Goal: Task Accomplishment & Management: Manage account settings

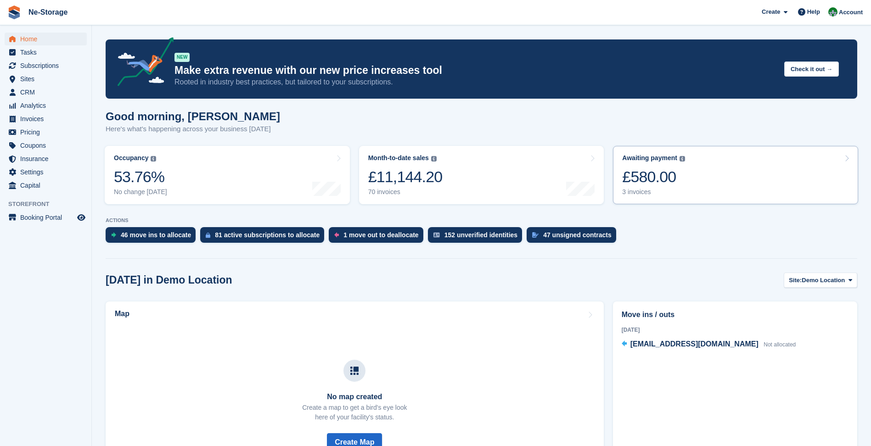
click at [668, 191] on div "3 invoices" at bounding box center [653, 192] width 63 height 8
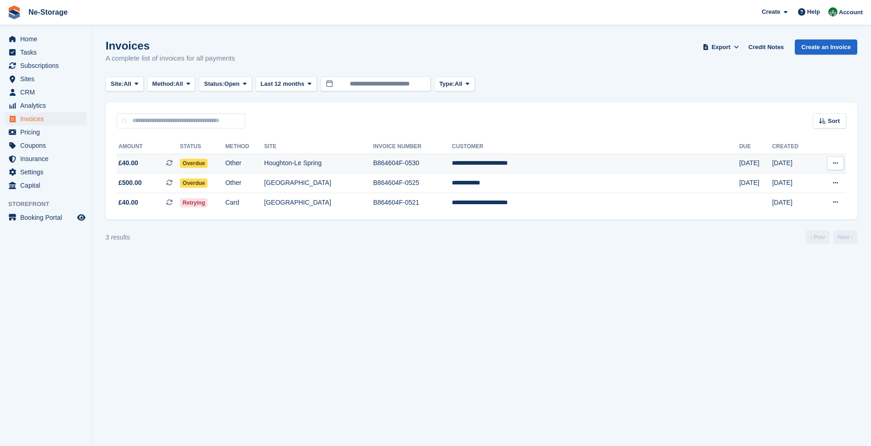
click at [617, 172] on td "**********" at bounding box center [595, 164] width 287 height 20
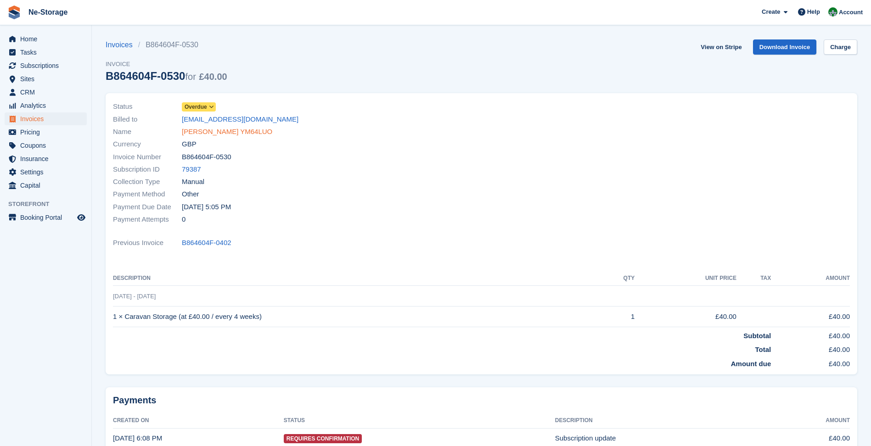
click at [260, 136] on link "Shaun Armbruster YM64LUO" at bounding box center [227, 132] width 90 height 11
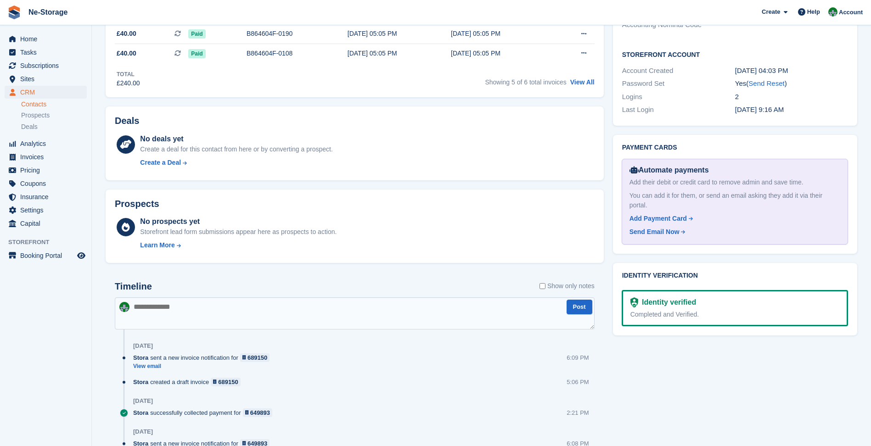
scroll to position [152, 0]
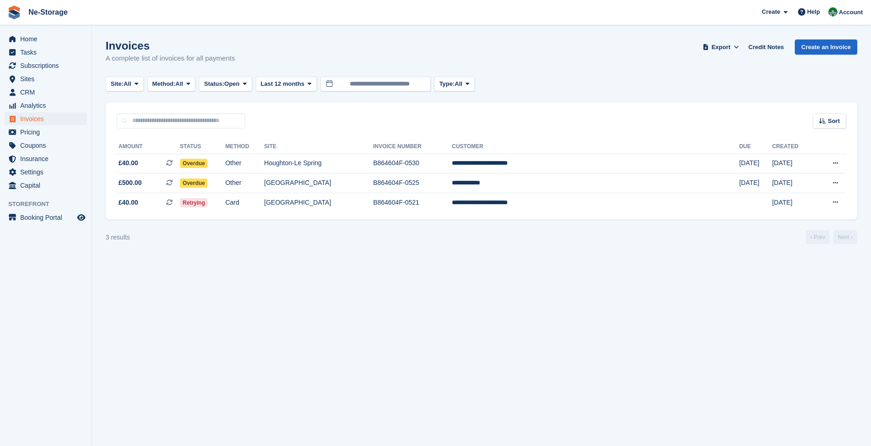
click at [132, 259] on section "Invoices A complete list of invoices for all payments Export Export Invoices Ex…" at bounding box center [481, 223] width 779 height 446
click at [56, 85] on span "Sites" at bounding box center [47, 79] width 55 height 13
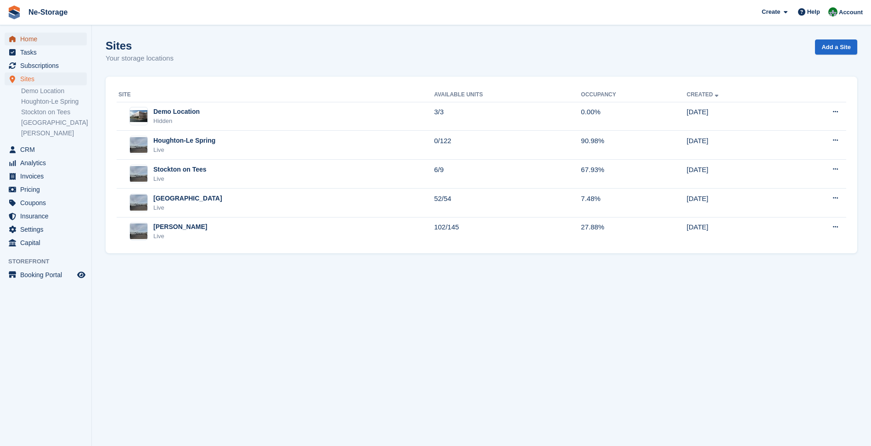
click at [51, 35] on span "Home" at bounding box center [47, 39] width 55 height 13
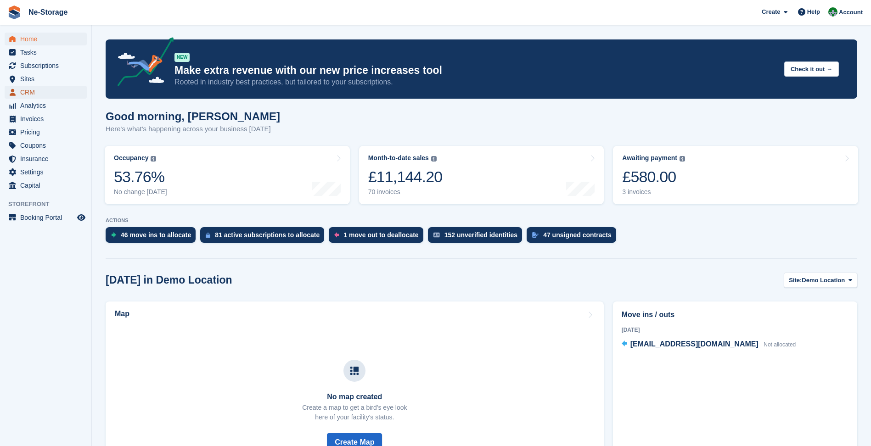
click at [29, 93] on span "CRM" at bounding box center [47, 92] width 55 height 13
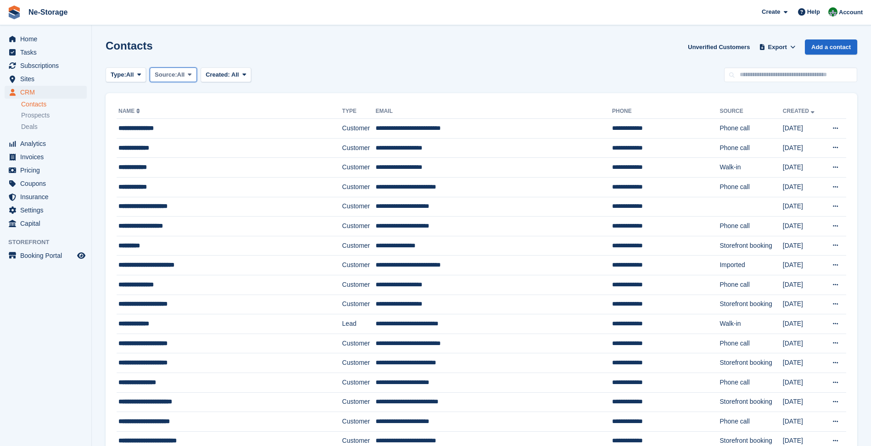
click at [170, 79] on span "Source:" at bounding box center [166, 74] width 22 height 9
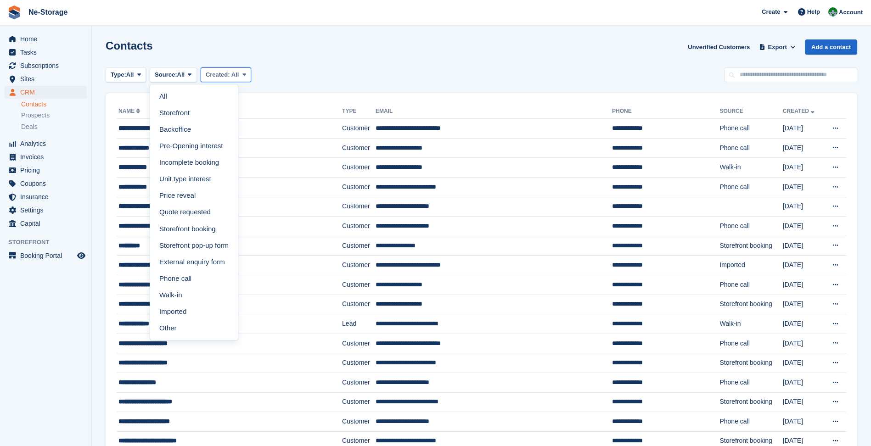
click at [220, 78] on span "Created:" at bounding box center [218, 74] width 24 height 7
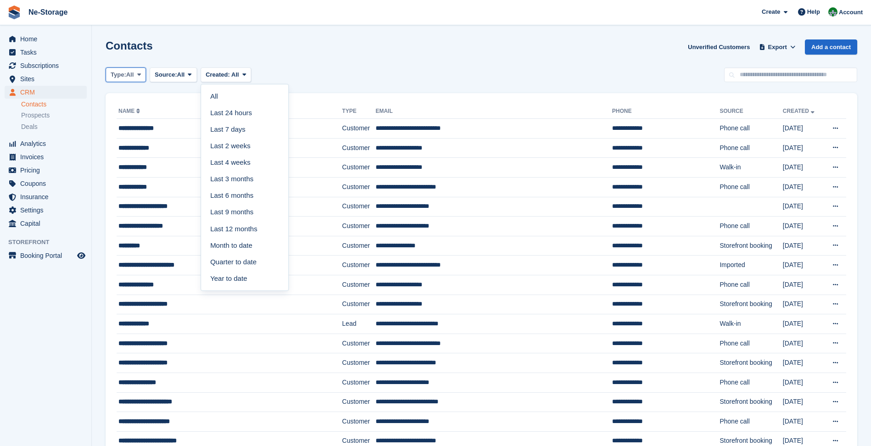
click at [112, 73] on span "Type:" at bounding box center [119, 74] width 16 height 9
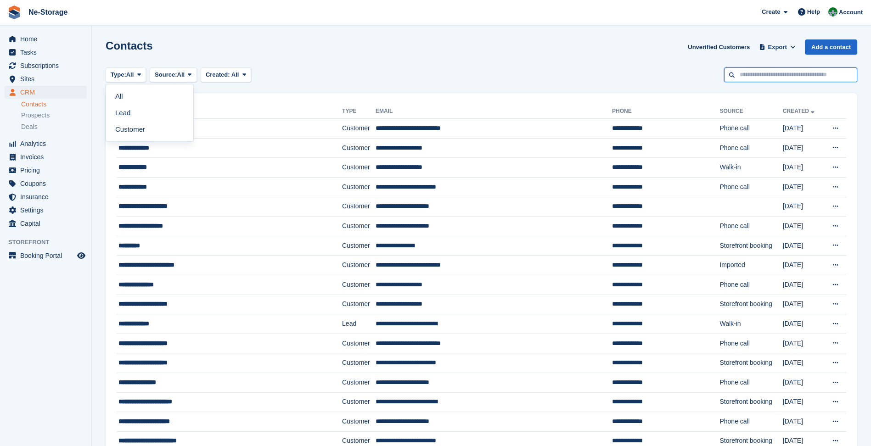
click at [736, 79] on input "text" at bounding box center [790, 74] width 133 height 15
type input "******"
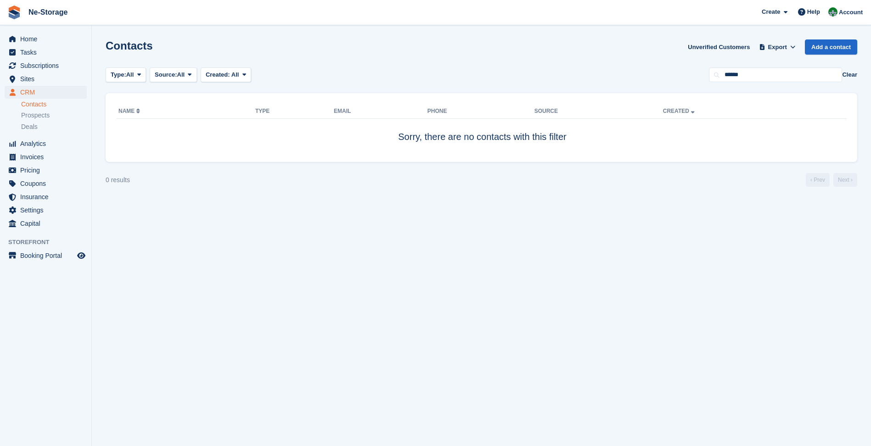
click at [854, 76] on button "Clear" at bounding box center [849, 74] width 15 height 9
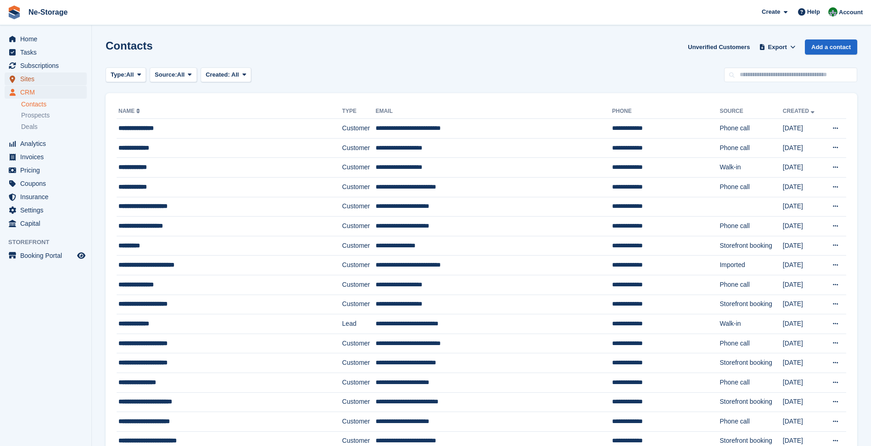
click at [47, 80] on span "Sites" at bounding box center [47, 79] width 55 height 13
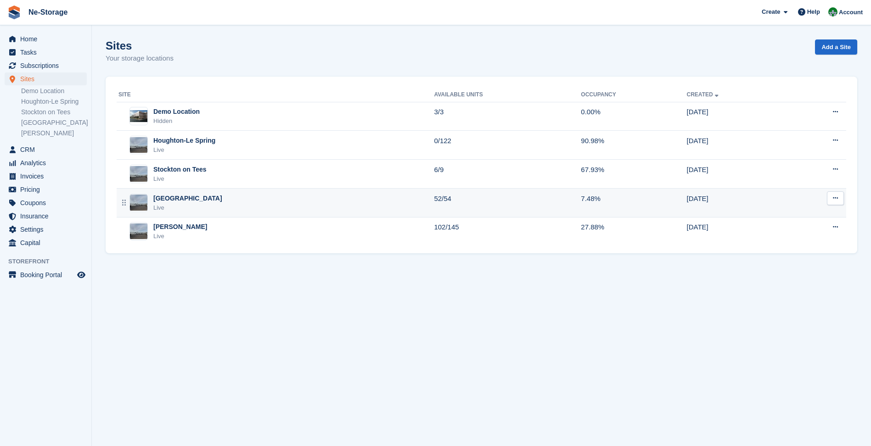
click at [270, 204] on div "Durham Live" at bounding box center [275, 203] width 315 height 19
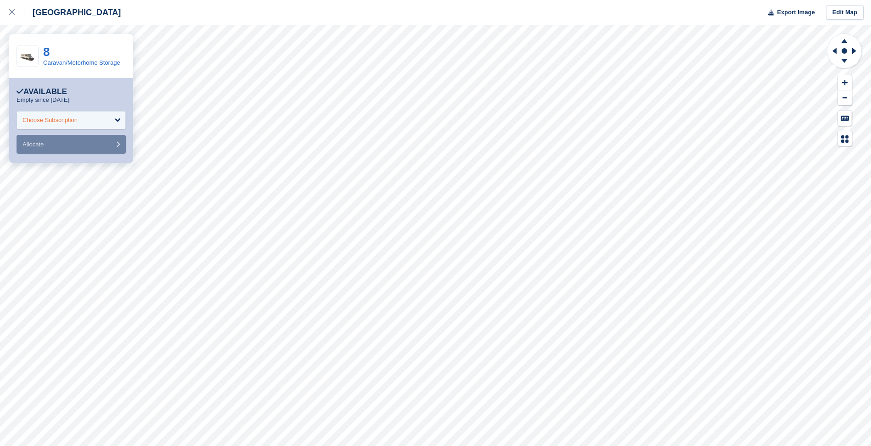
click at [68, 122] on div "Choose Subscription" at bounding box center [49, 120] width 55 height 9
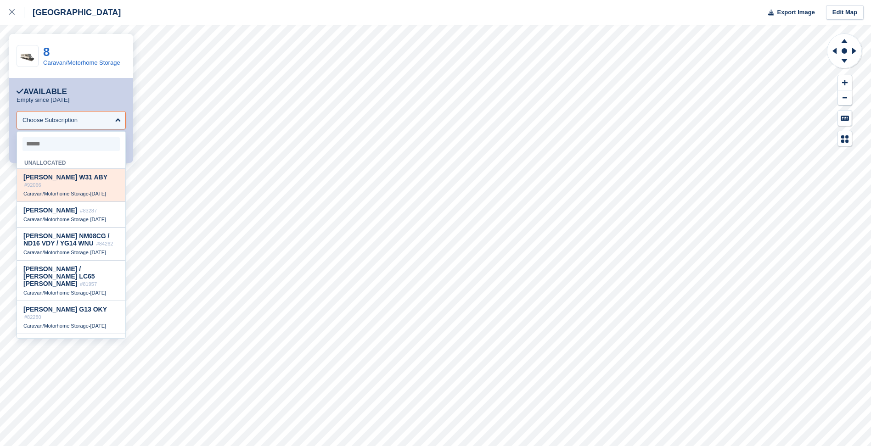
click at [93, 191] on div "Caravan/Motorhome Storage - 29 Jun" at bounding box center [70, 194] width 95 height 6
select select "*****"
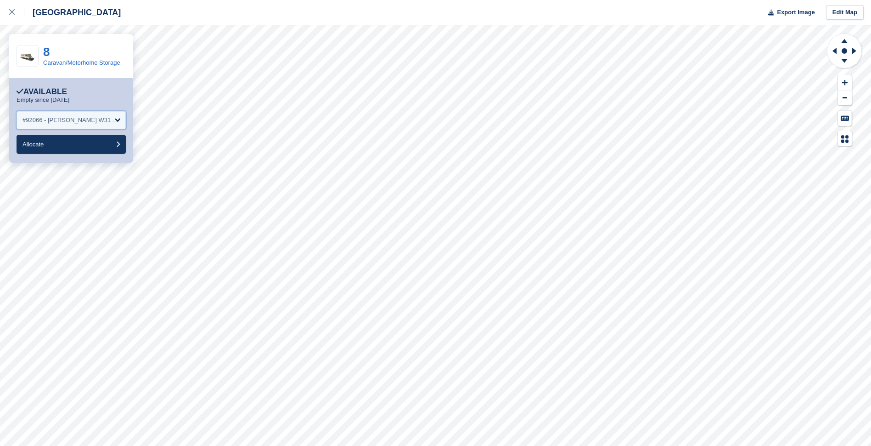
click at [102, 120] on div "#92066 - Abbie Wilson W31 ABY" at bounding box center [70, 120] width 97 height 9
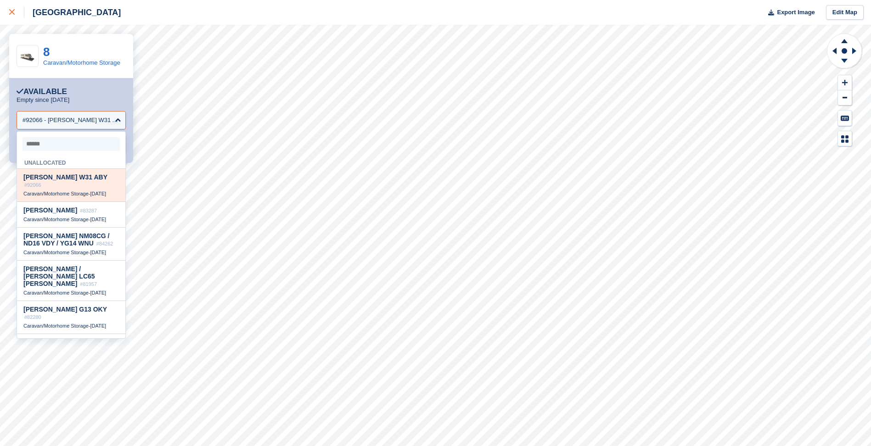
click at [18, 13] on div at bounding box center [16, 12] width 15 height 11
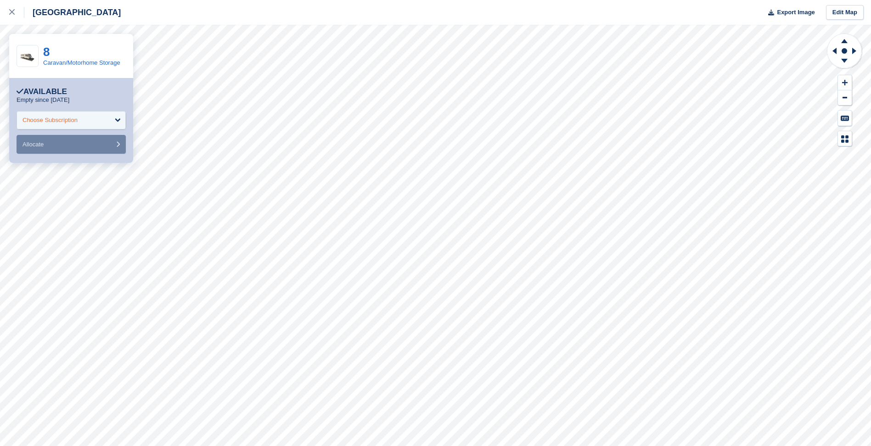
click at [52, 124] on div "Choose Subscription" at bounding box center [49, 120] width 55 height 9
click at [73, 127] on div "Choose Subscription" at bounding box center [71, 120] width 109 height 18
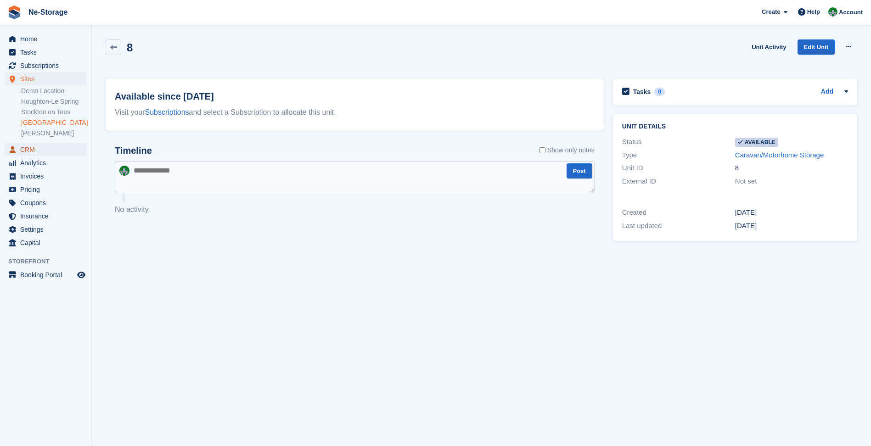
click at [47, 145] on span "CRM" at bounding box center [47, 149] width 55 height 13
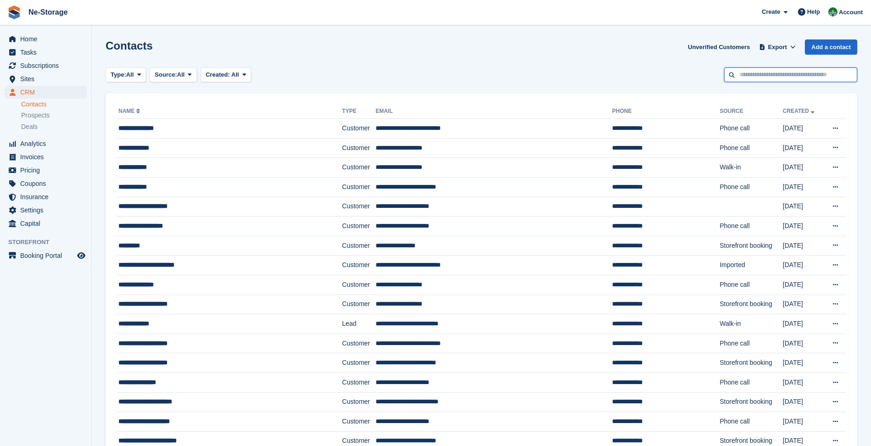
click at [781, 73] on input "text" at bounding box center [790, 74] width 133 height 15
type input "**********"
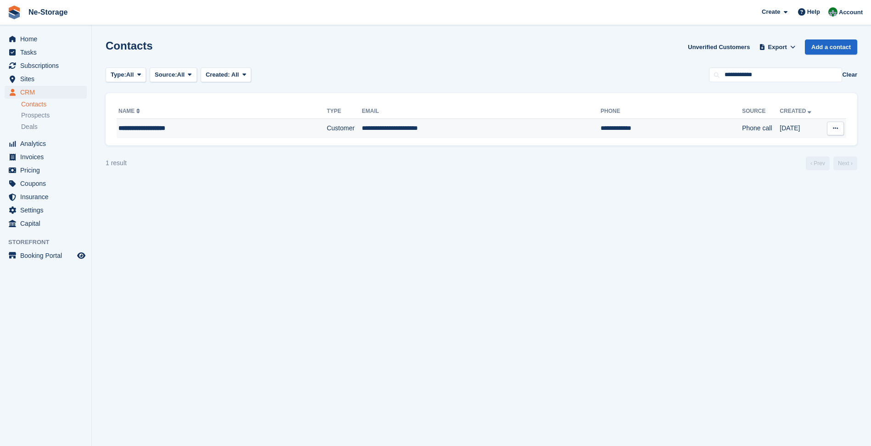
click at [742, 121] on td "Phone call" at bounding box center [761, 128] width 38 height 19
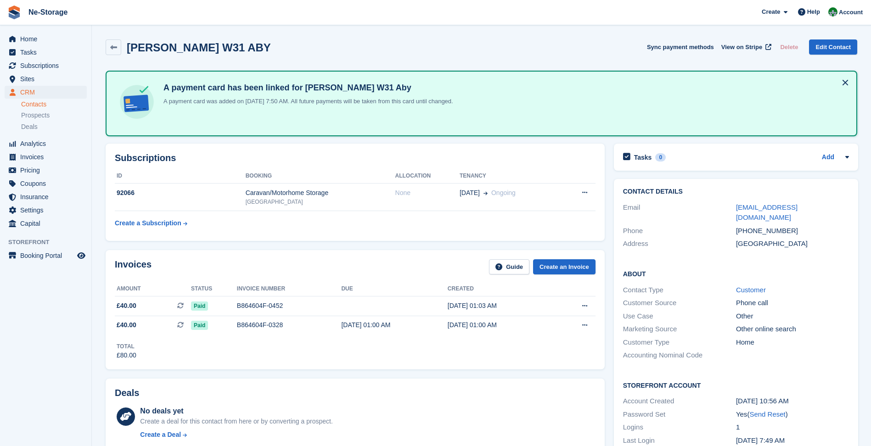
click at [610, 146] on div "Tasks 0 Add No tasks related to Abbie Wilson W31 ABY" at bounding box center [735, 159] width 253 height 41
click at [67, 41] on span "Home" at bounding box center [47, 39] width 55 height 13
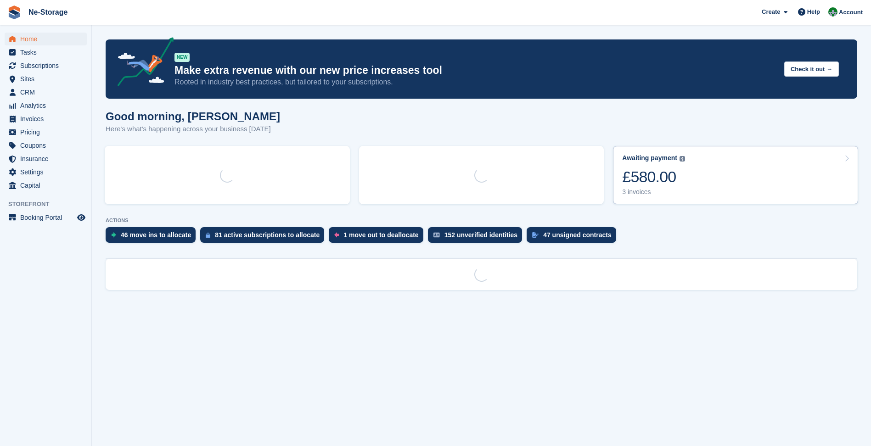
click at [673, 197] on link "Awaiting payment The total outstanding balance on all open invoices. £580.00 3 …" at bounding box center [735, 175] width 245 height 58
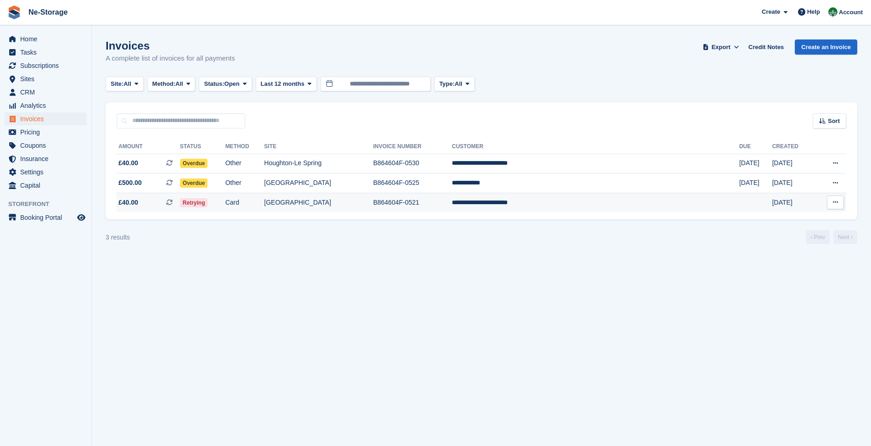
click at [452, 199] on td "B864604F-0521" at bounding box center [412, 202] width 79 height 19
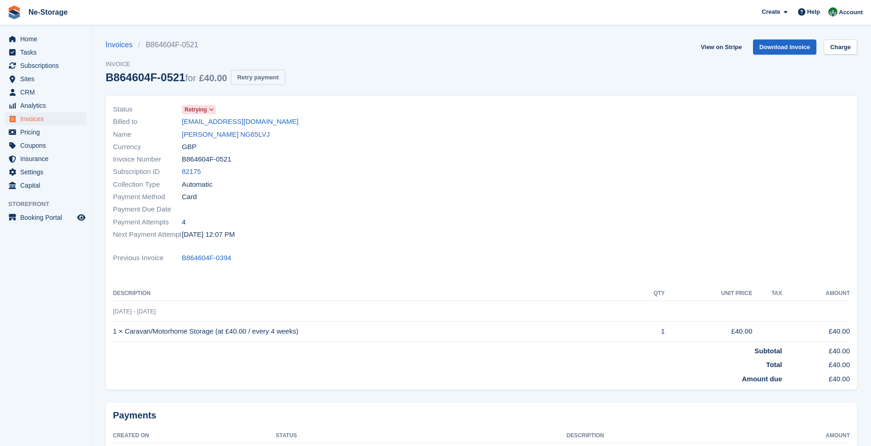
click at [272, 79] on button "Retry payment" at bounding box center [258, 77] width 54 height 15
